Goal: Register for event/course

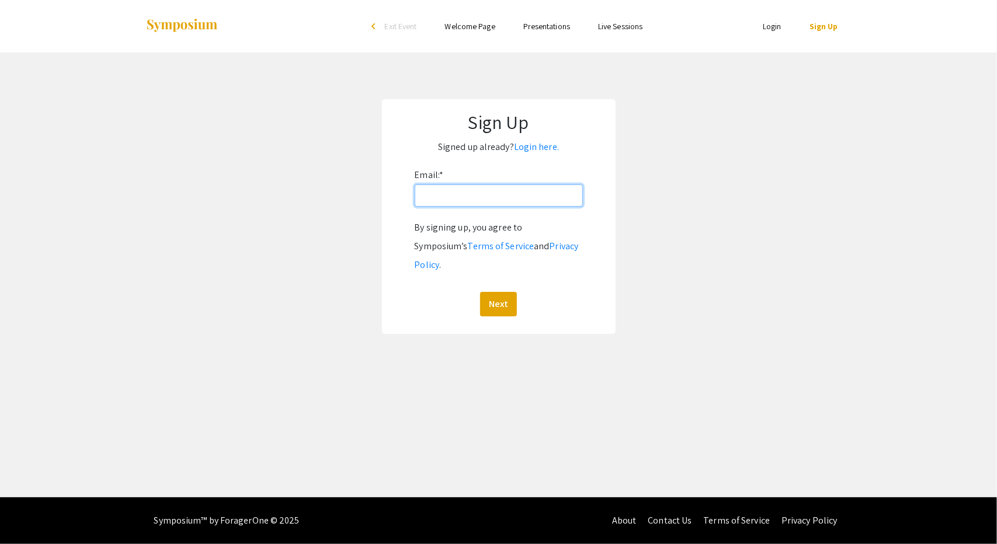
click at [454, 200] on input "Email: *" at bounding box center [499, 196] width 168 height 22
paste input "[EMAIL_ADDRESS][DOMAIN_NAME]"
type input "[EMAIL_ADDRESS][DOMAIN_NAME]"
click at [494, 292] on button "Next" at bounding box center [498, 304] width 37 height 25
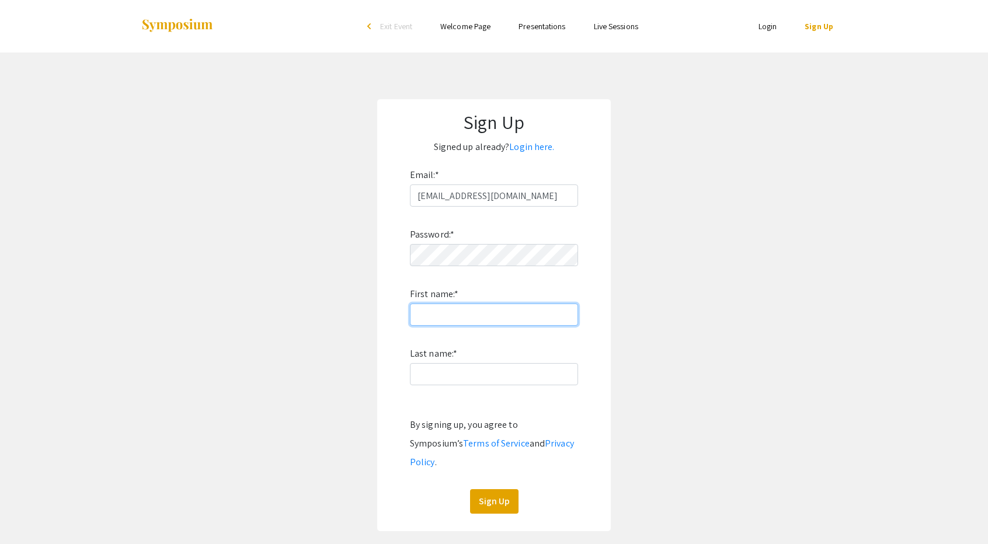
click at [436, 307] on input "First name: *" at bounding box center [494, 315] width 168 height 22
type input "Desiree"
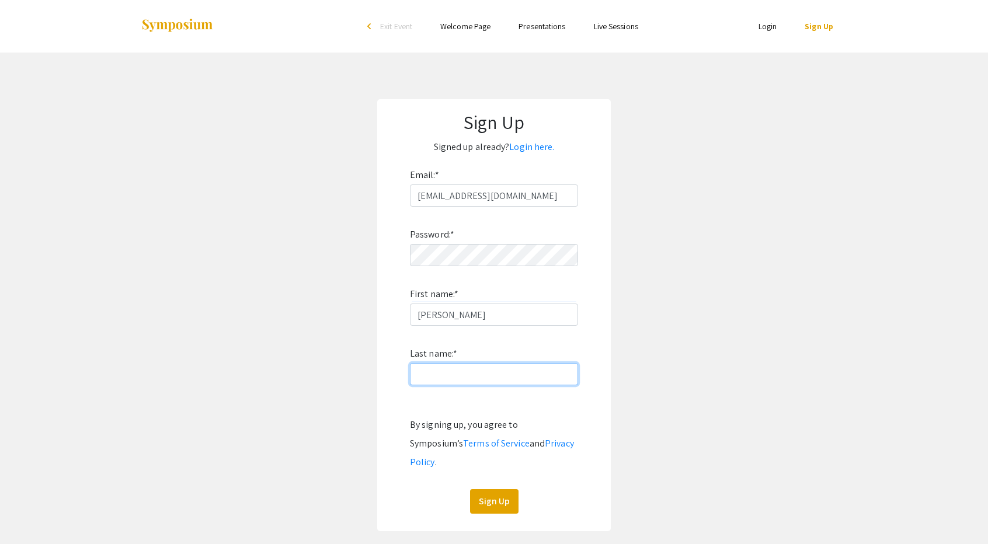
click at [430, 374] on input "Last name: *" at bounding box center [494, 374] width 168 height 22
type input "Bragg"
click at [493, 489] on button "Sign Up" at bounding box center [494, 501] width 48 height 25
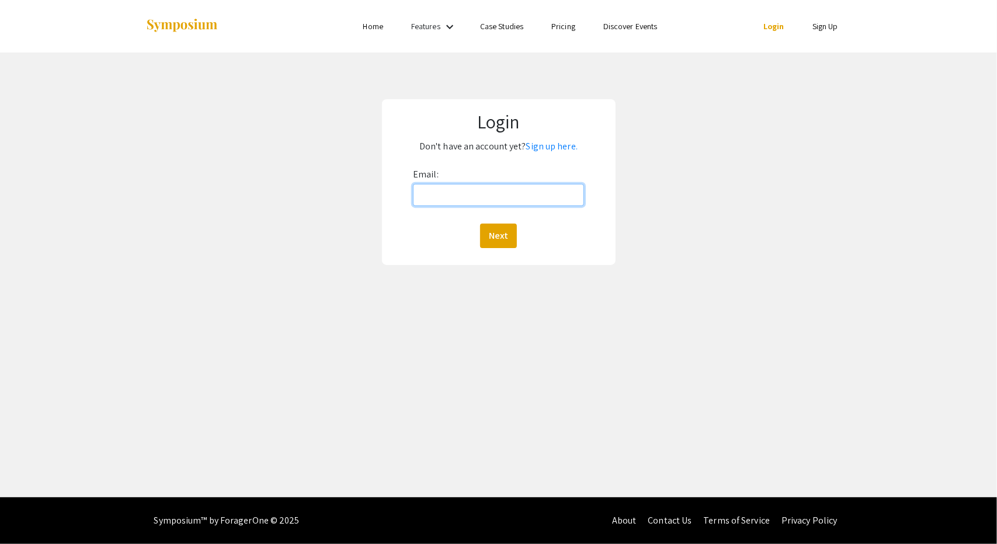
click at [444, 200] on input "Email:" at bounding box center [498, 195] width 171 height 22
type input "[EMAIL_ADDRESS][DOMAIN_NAME]"
click at [502, 237] on button "Next" at bounding box center [498, 236] width 37 height 25
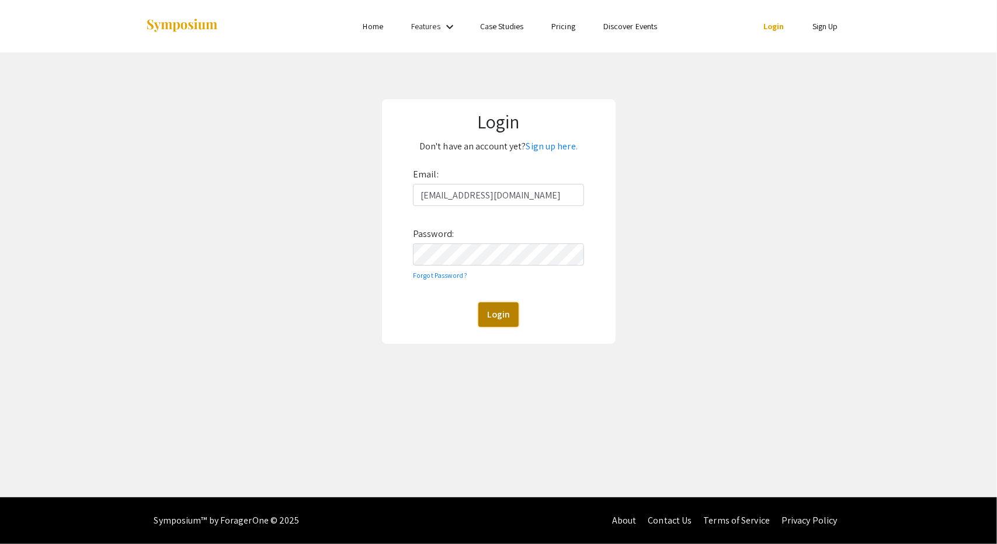
click at [494, 309] on button "Login" at bounding box center [498, 315] width 40 height 25
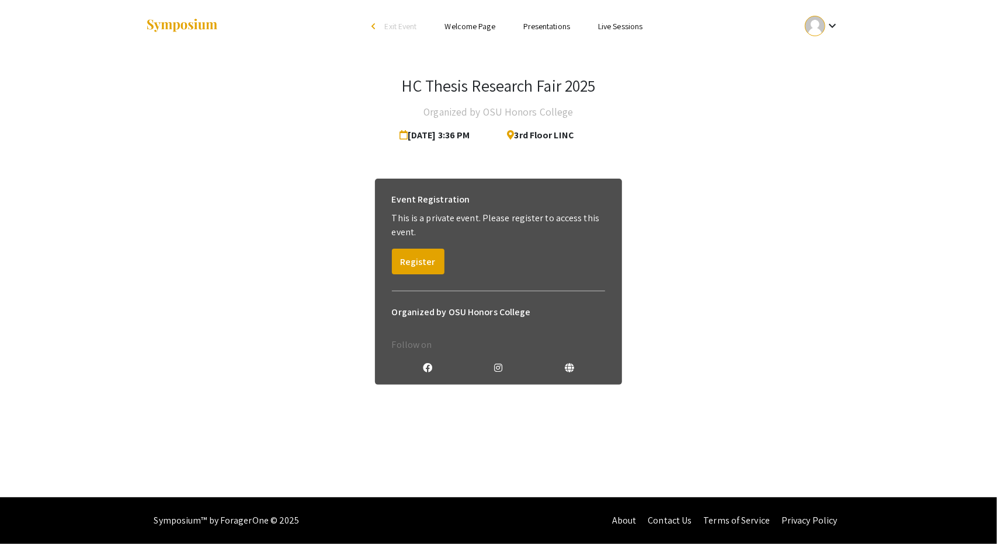
click at [498, 369] on icon at bounding box center [498, 367] width 8 height 9
